Goal: Information Seeking & Learning: Learn about a topic

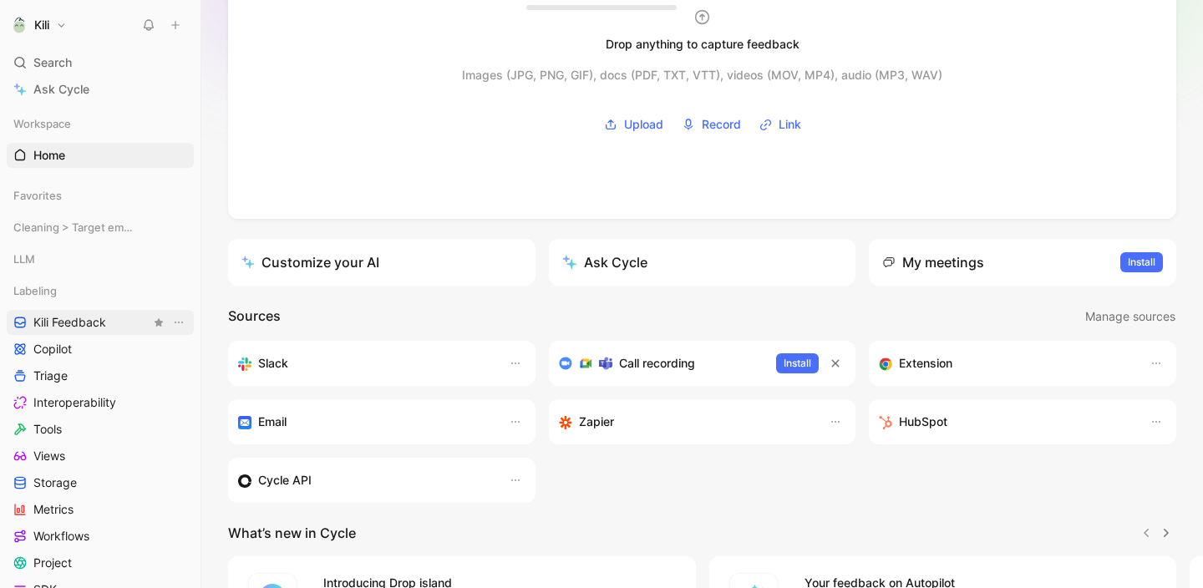
click at [50, 325] on span "Kili Feedback" at bounding box center [69, 322] width 73 height 17
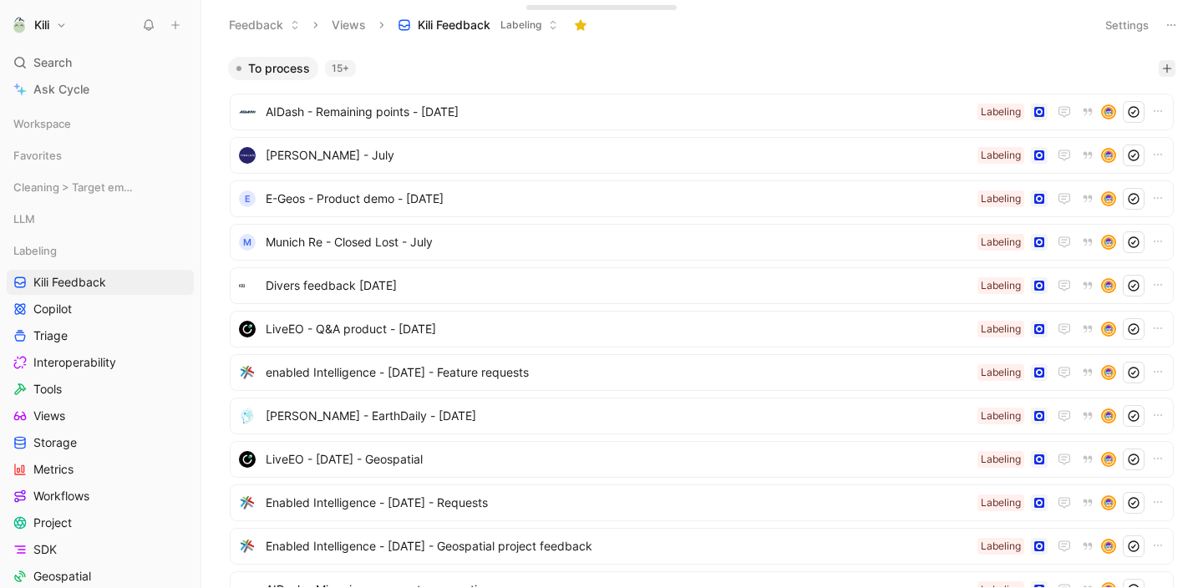
click at [1162, 64] on icon "button" at bounding box center [1167, 68] width 10 height 10
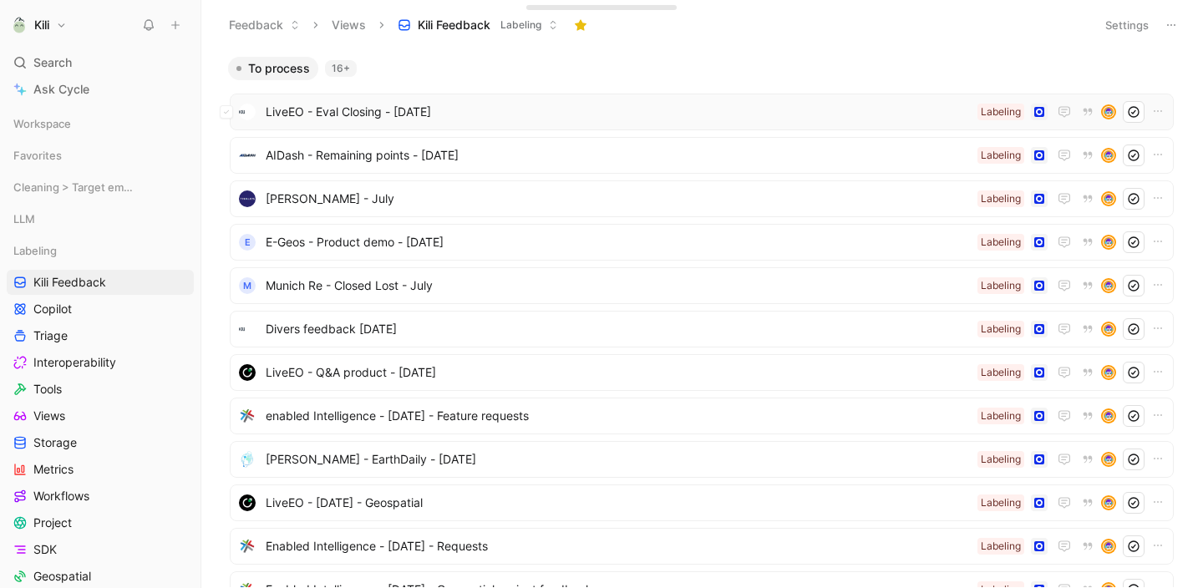
click at [834, 108] on span "LiveEO - Eval Closing - [DATE]" at bounding box center [618, 112] width 705 height 20
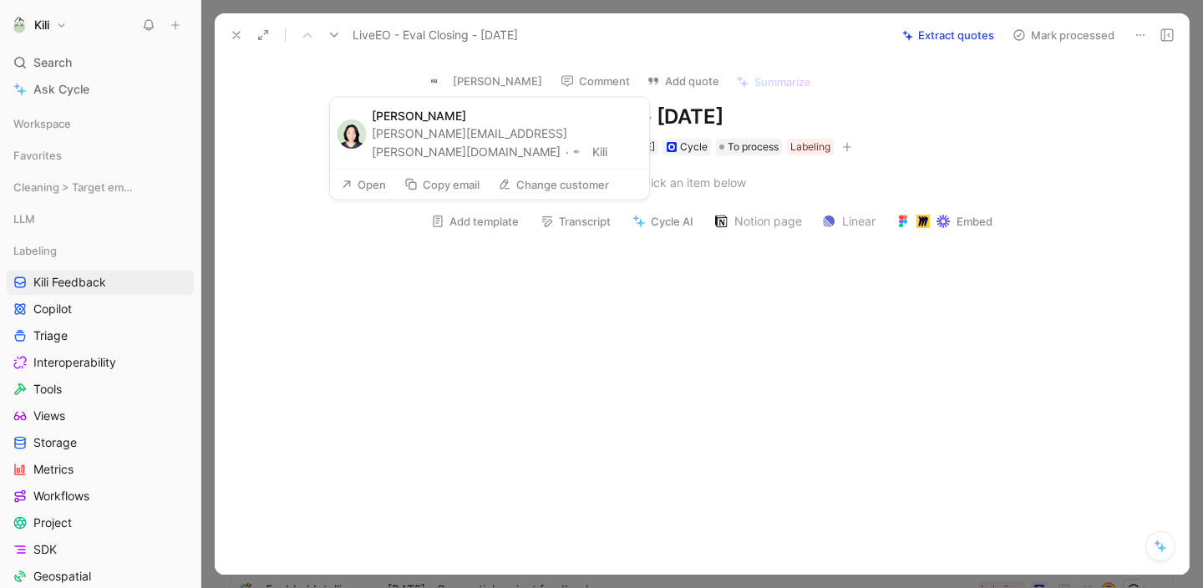
click at [433, 76] on img at bounding box center [439, 81] width 17 height 17
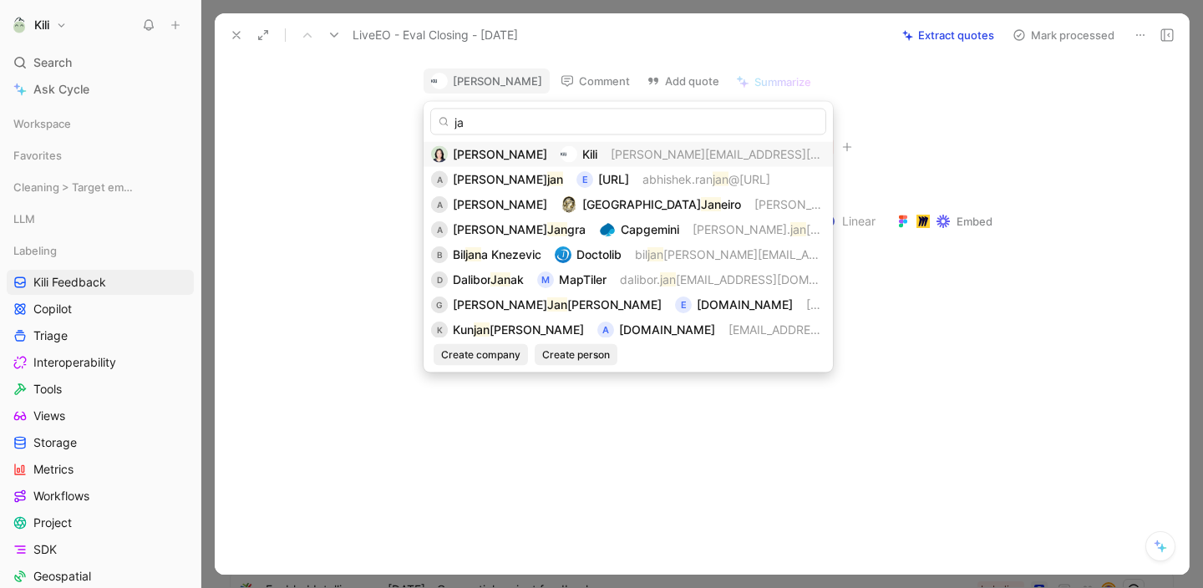
type input "j"
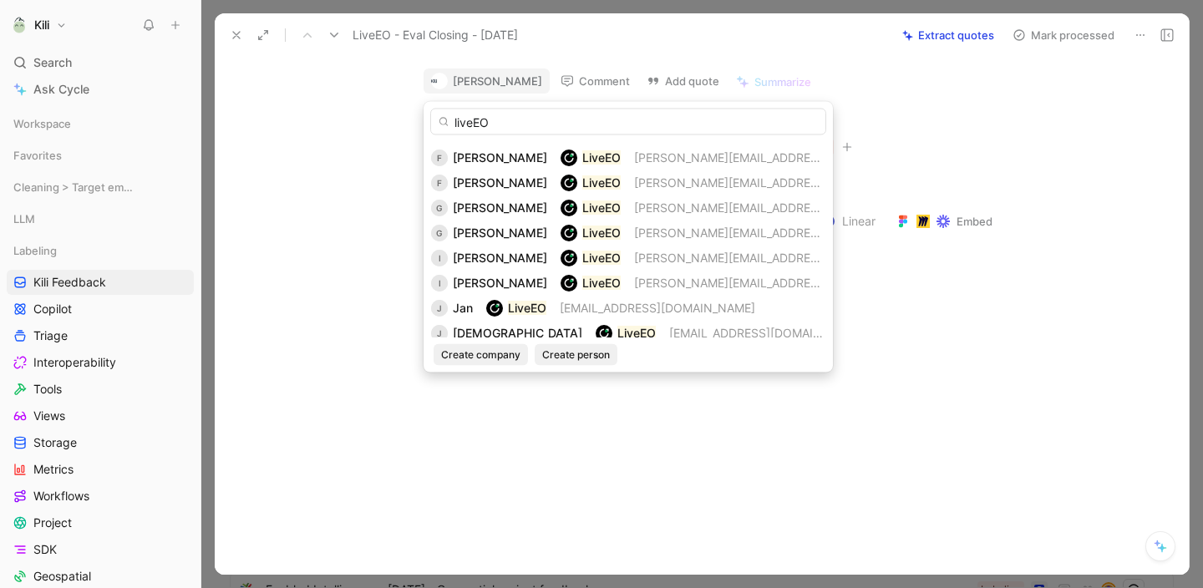
scroll to position [197, 0]
type input "liveEO"
click at [472, 302] on span "Jan" at bounding box center [463, 308] width 20 height 14
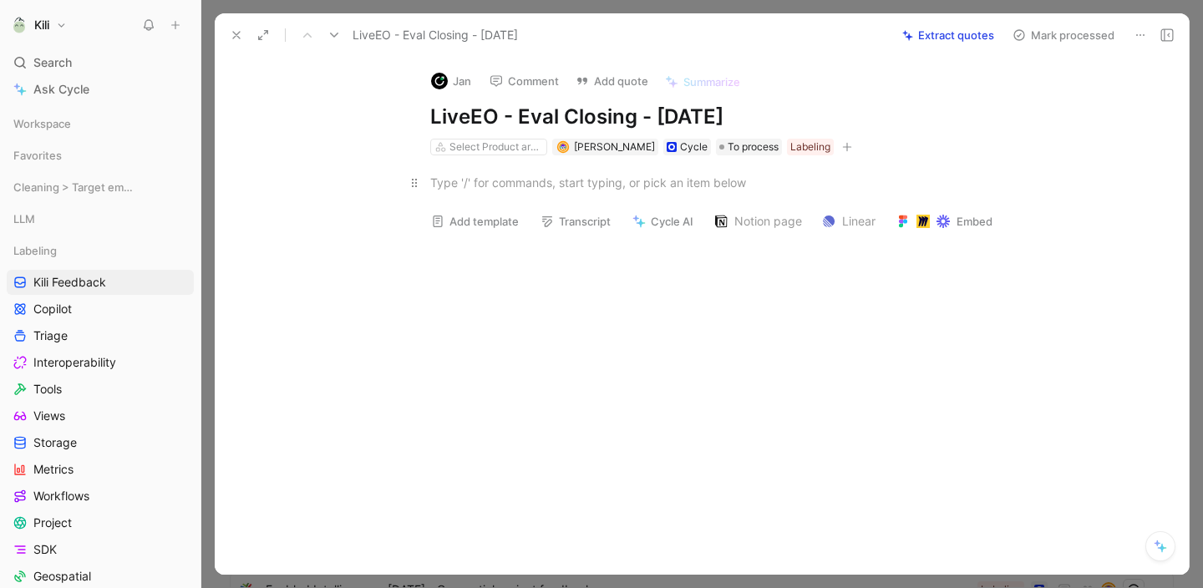
click at [617, 183] on div at bounding box center [719, 183] width 578 height 18
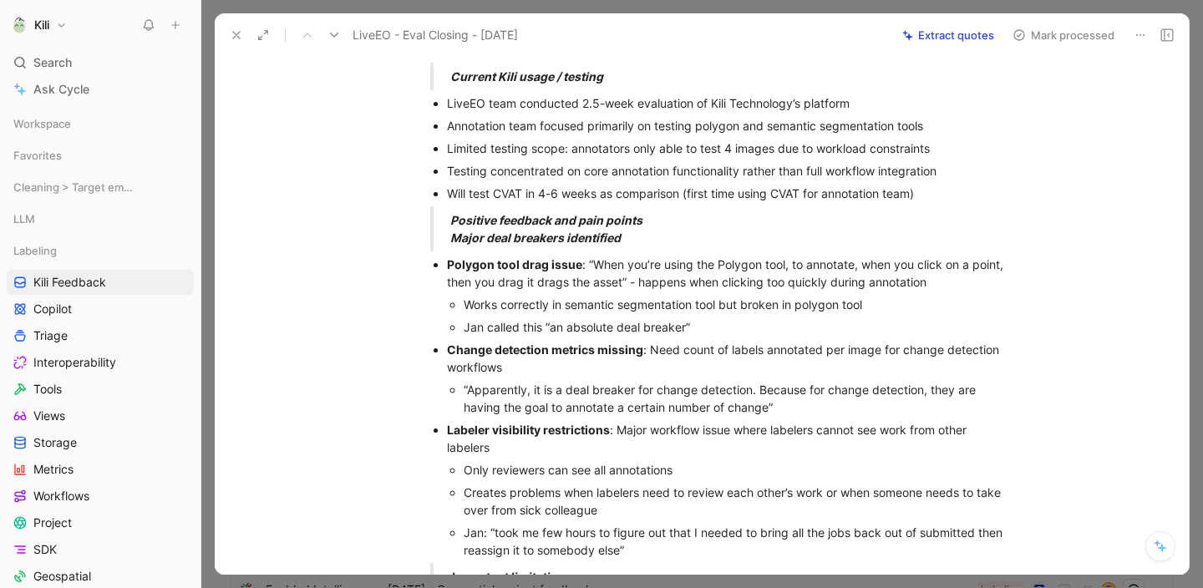
scroll to position [0, 0]
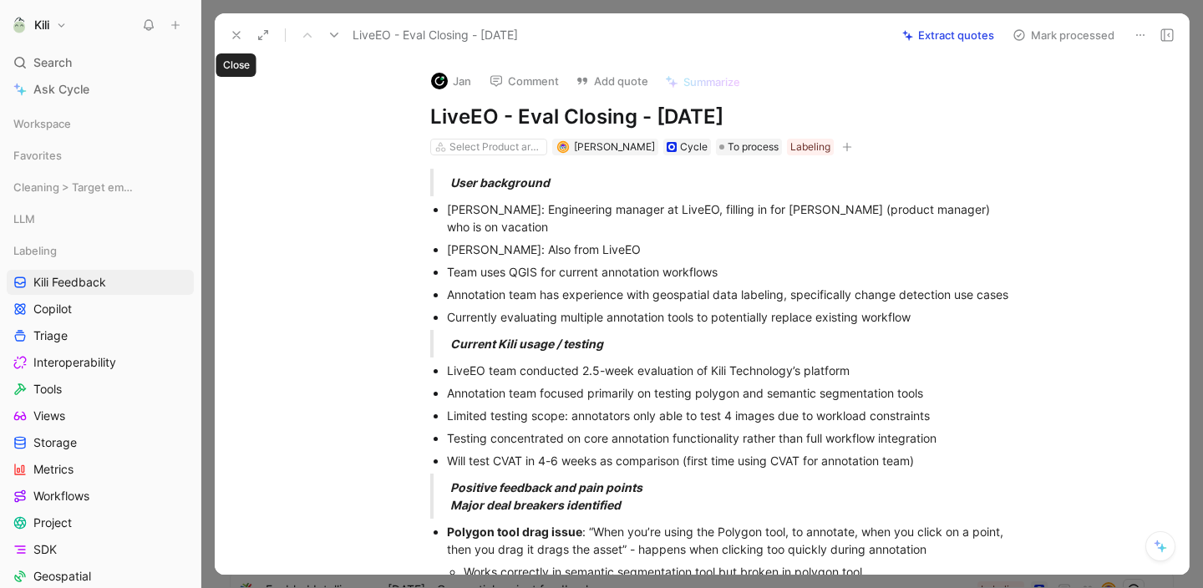
click at [240, 38] on icon at bounding box center [236, 34] width 13 height 13
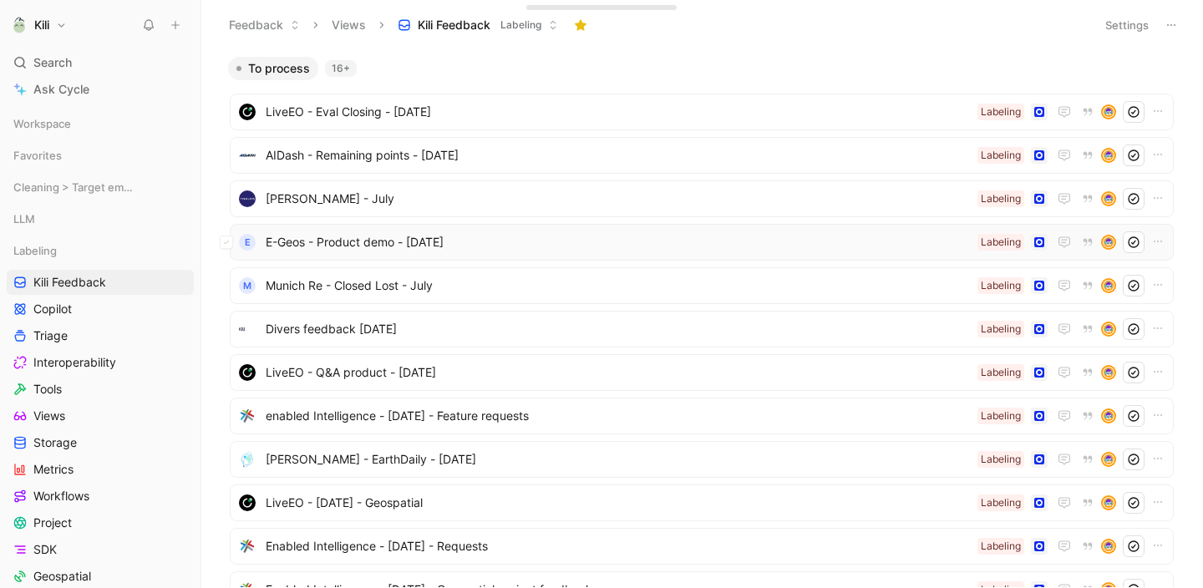
click at [368, 238] on span "E-Geos - Product demo - [DATE]" at bounding box center [618, 242] width 705 height 20
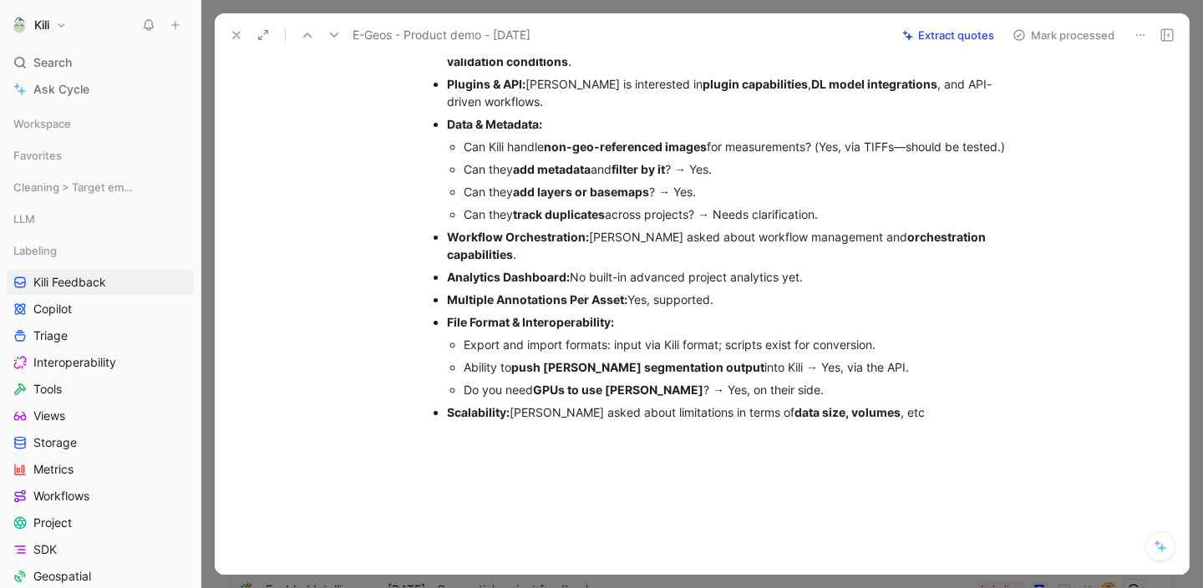
scroll to position [287, 0]
